Goal: Task Accomplishment & Management: Use online tool/utility

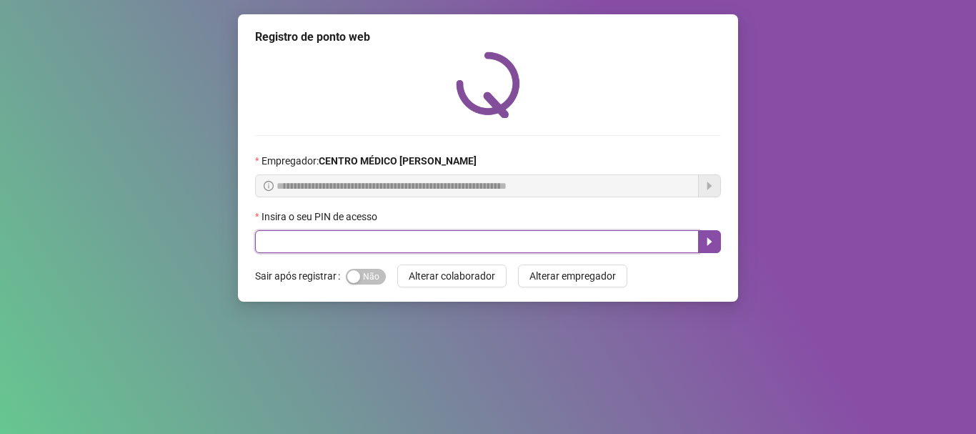
click at [466, 240] on input "text" at bounding box center [477, 241] width 444 height 23
type input "*****"
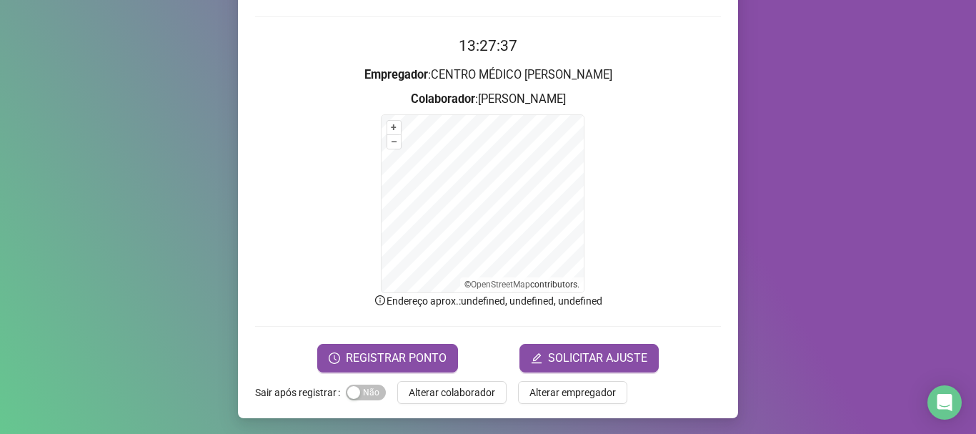
scroll to position [120, 0]
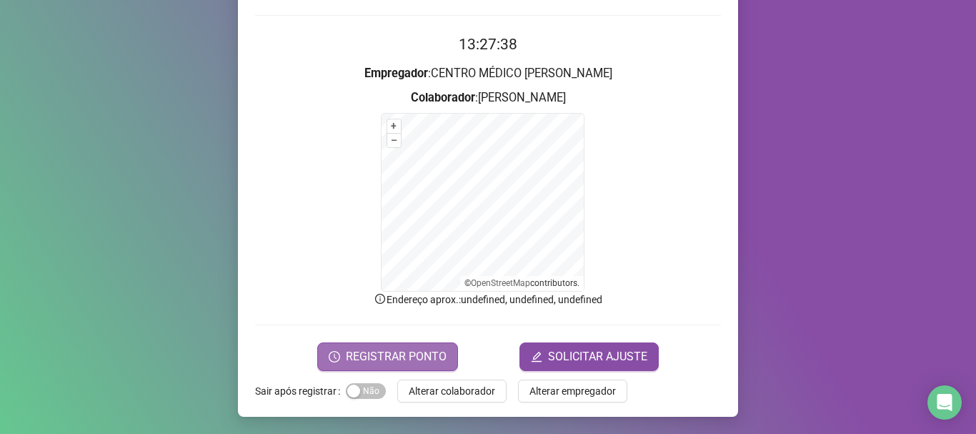
click at [394, 359] on span "REGISTRAR PONTO" at bounding box center [396, 356] width 101 height 17
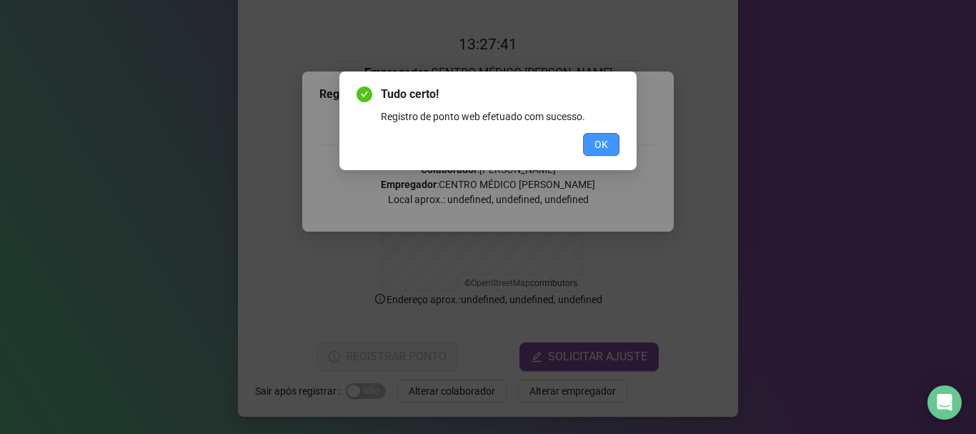
click at [608, 139] on button "OK" at bounding box center [601, 144] width 36 height 23
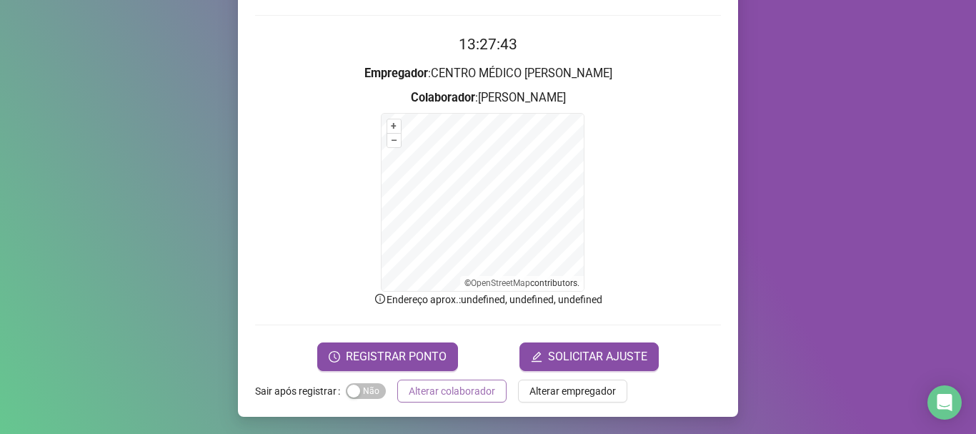
click at [462, 392] on span "Alterar colaborador" at bounding box center [452, 391] width 86 height 16
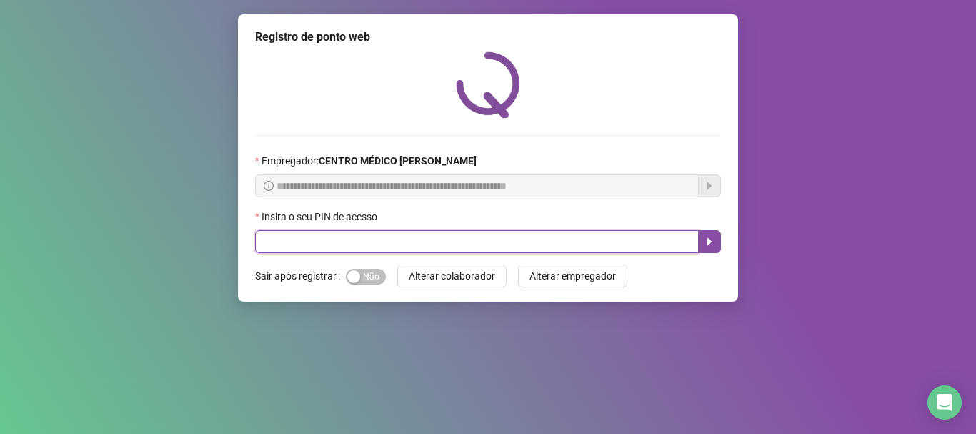
click at [604, 238] on input "text" at bounding box center [477, 241] width 444 height 23
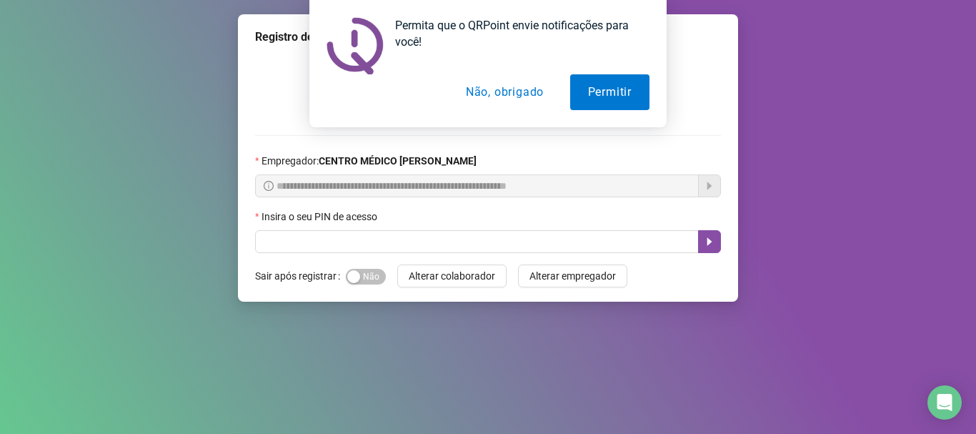
click at [517, 90] on button "Não, obrigado" at bounding box center [505, 92] width 114 height 36
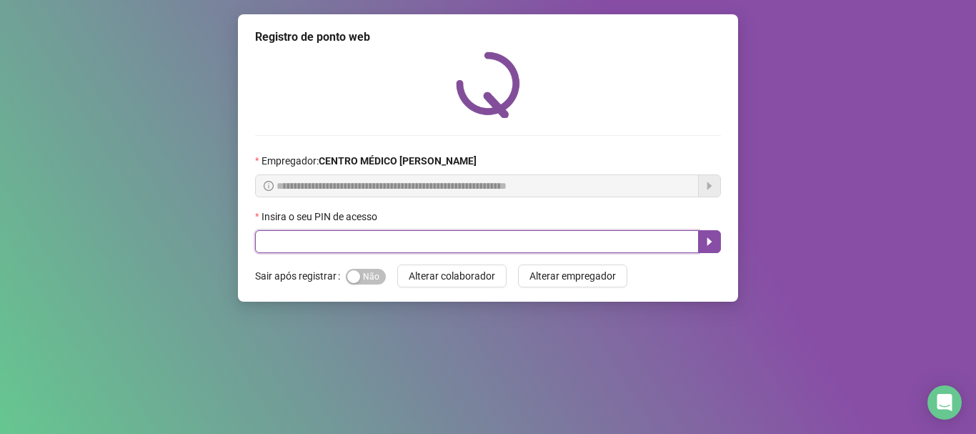
click at [300, 242] on input "text" at bounding box center [477, 241] width 444 height 23
click at [299, 243] on input "text" at bounding box center [477, 241] width 444 height 23
type input "*****"
click at [713, 242] on icon "caret-right" at bounding box center [709, 241] width 11 height 11
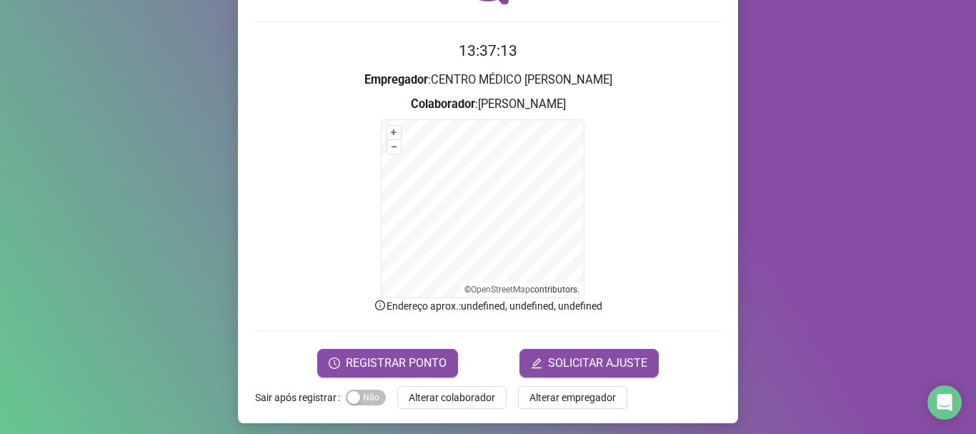
scroll to position [120, 0]
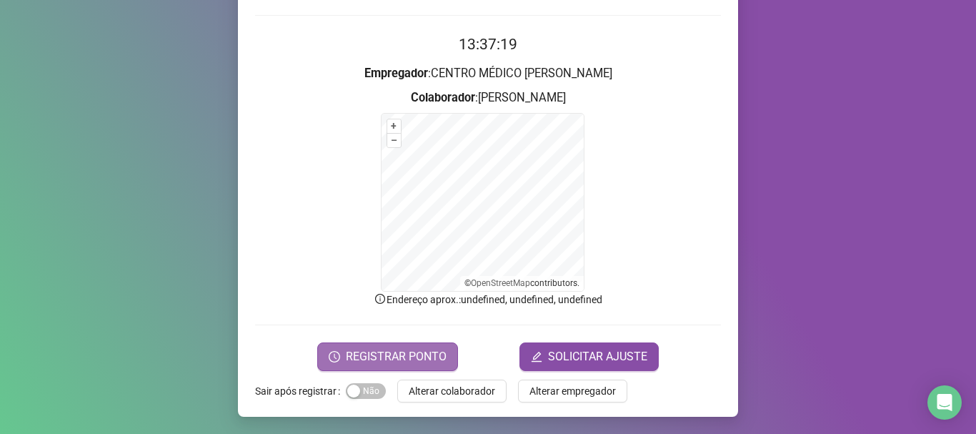
click at [385, 358] on span "REGISTRAR PONTO" at bounding box center [396, 356] width 101 height 17
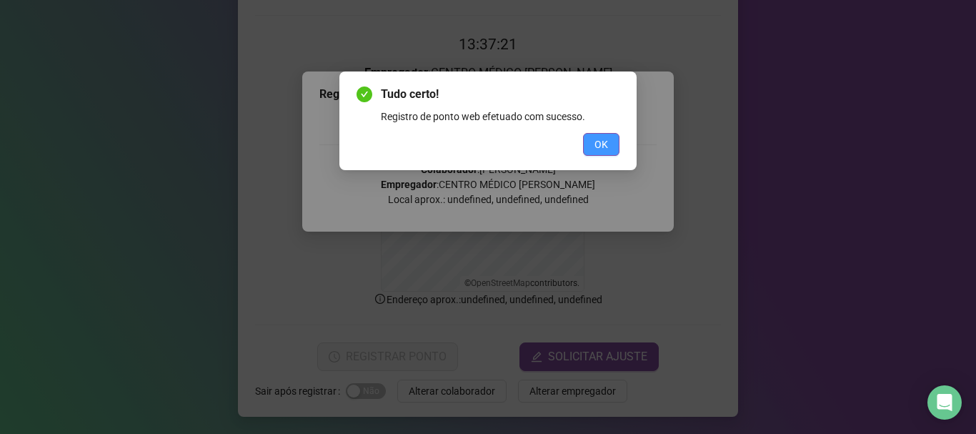
click at [602, 137] on span "OK" at bounding box center [602, 145] width 14 height 16
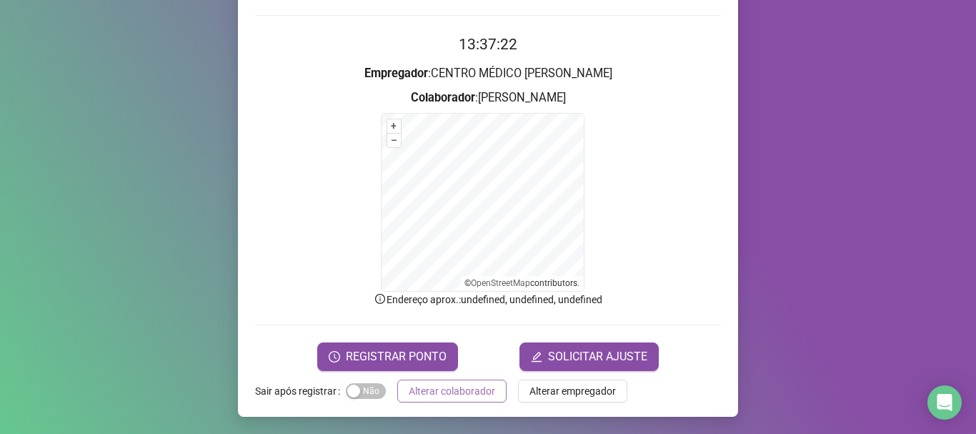
click at [424, 394] on span "Alterar colaborador" at bounding box center [452, 391] width 86 height 16
